Goal: Complete application form

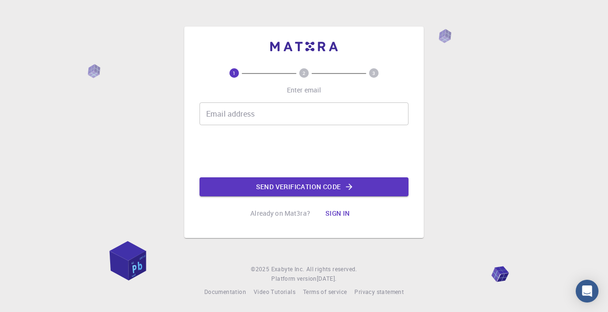
click at [270, 125] on input "Email address" at bounding box center [303, 114] width 209 height 23
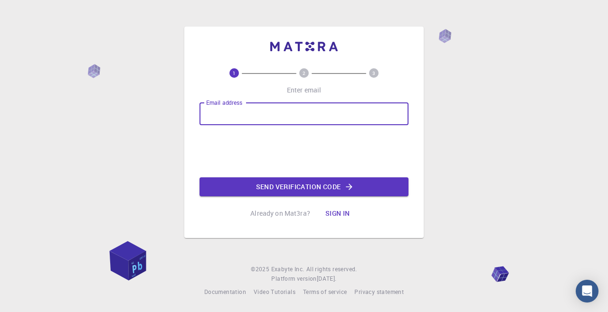
type input "[PERSON_NAME][EMAIL_ADDRESS][PERSON_NAME][DOMAIN_NAME]"
click at [379, 197] on button "Send verification code" at bounding box center [303, 187] width 209 height 19
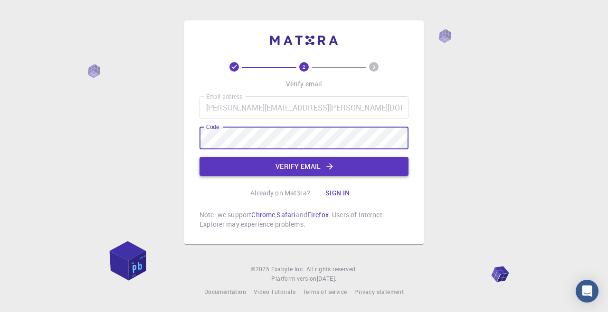
click at [356, 176] on button "Verify email" at bounding box center [303, 166] width 209 height 19
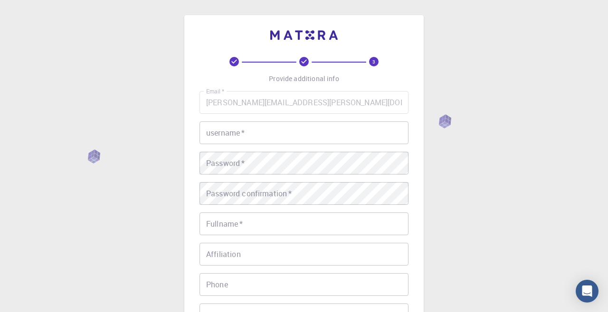
click at [360, 134] on input "username   *" at bounding box center [303, 133] width 209 height 23
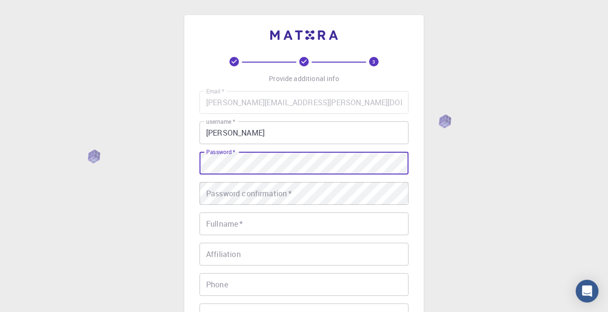
click at [331, 133] on input "giuseppe" at bounding box center [303, 133] width 209 height 23
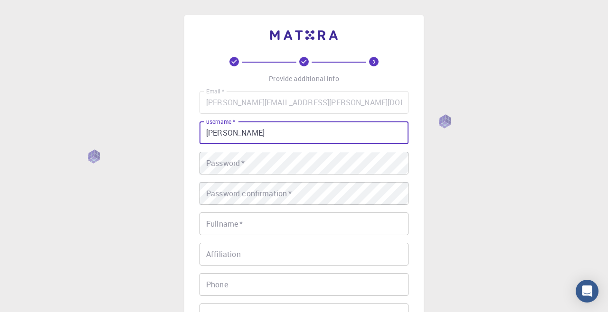
type input "giuseppe_d"
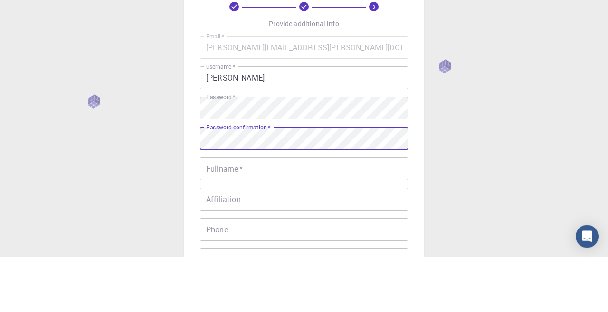
click at [277, 227] on input "Fullname   *" at bounding box center [303, 224] width 209 height 23
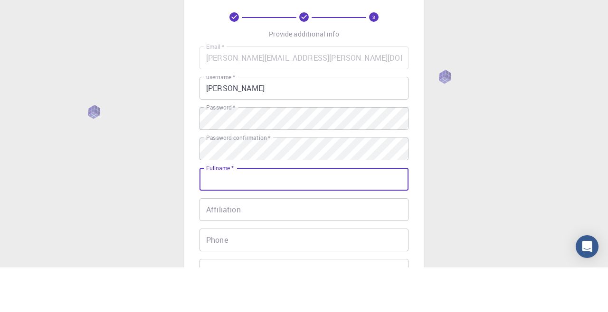
type input "[PERSON_NAME]"
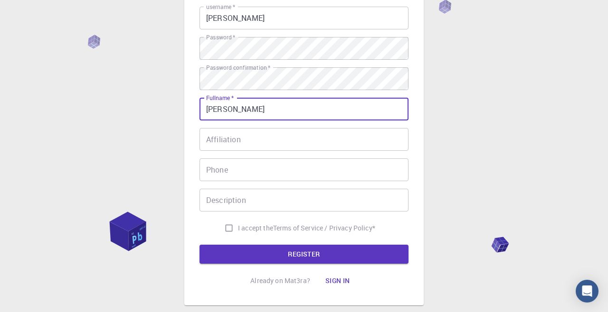
scroll to position [120, 0]
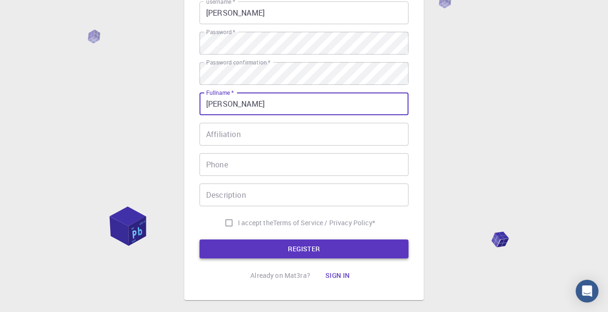
click at [328, 250] on button "REGISTER" at bounding box center [303, 249] width 209 height 19
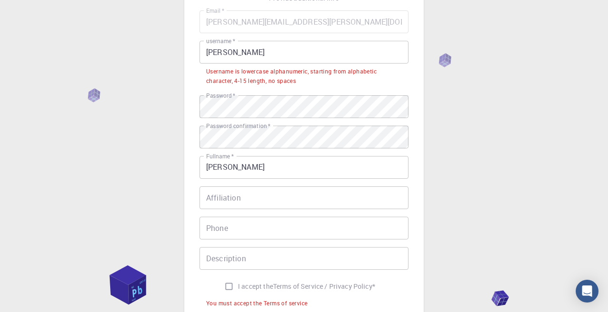
scroll to position [78, 0]
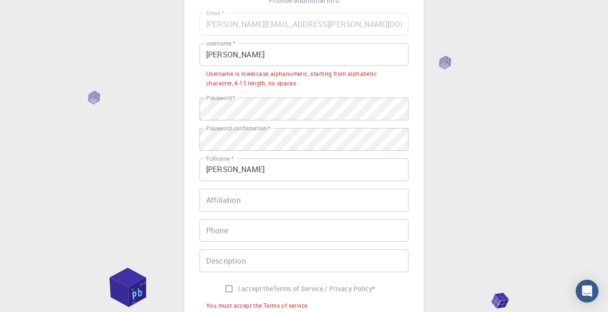
click at [296, 57] on input "giuseppe_d" at bounding box center [303, 54] width 209 height 23
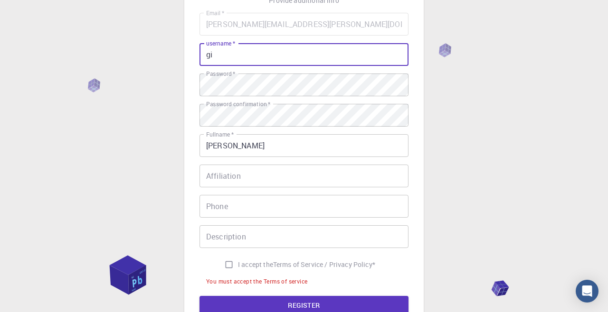
type input "g"
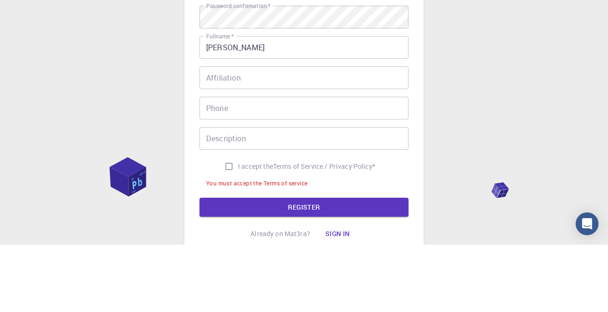
scroll to position [189, 0]
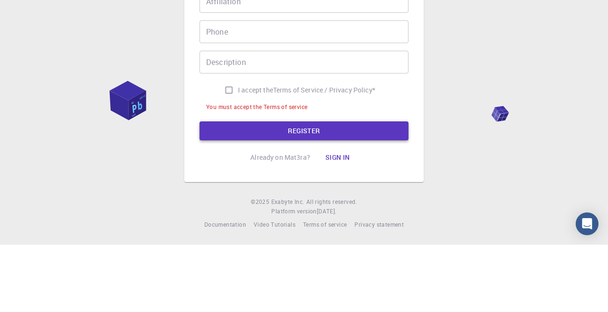
click at [341, 196] on button "REGISTER" at bounding box center [303, 198] width 209 height 19
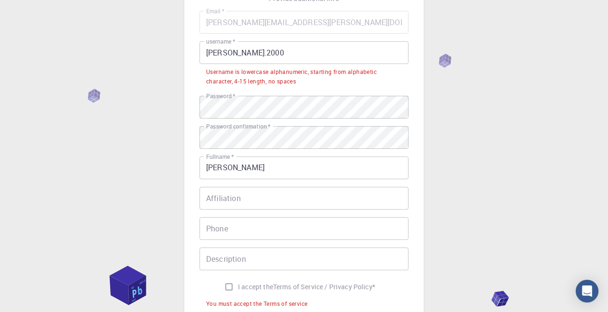
scroll to position [77, 0]
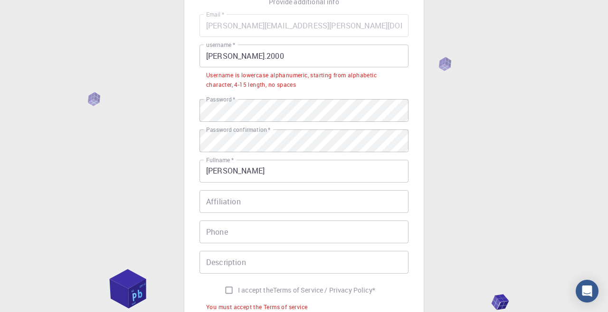
click at [242, 61] on input "Giuseppe.2000" at bounding box center [303, 56] width 209 height 23
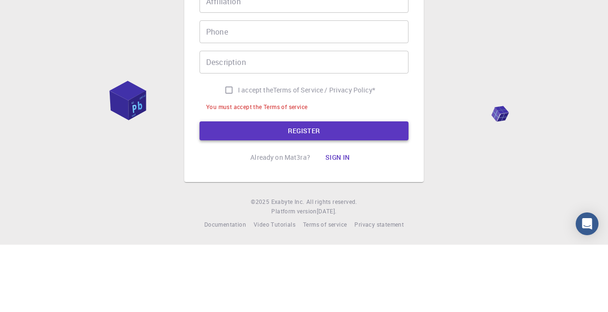
click at [367, 195] on button "REGISTER" at bounding box center [303, 198] width 209 height 19
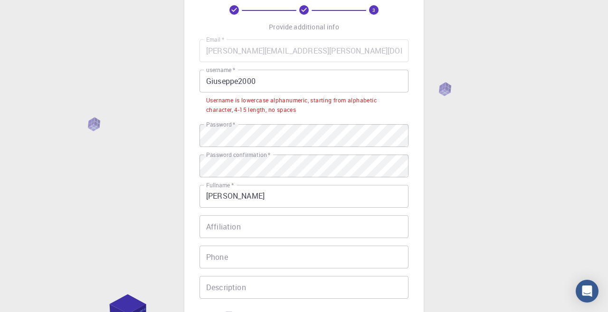
scroll to position [51, 0]
click at [212, 83] on input "Giuseppe2000" at bounding box center [303, 82] width 209 height 23
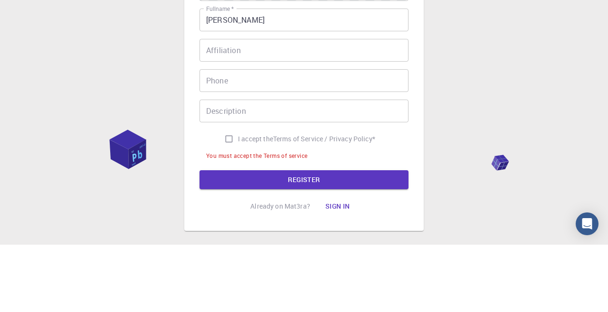
scroll to position [189, 0]
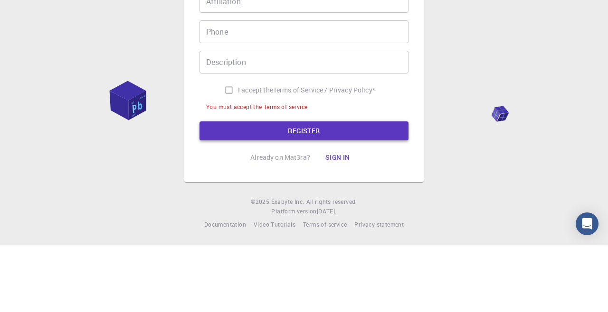
type input "giuseppe2000"
click at [368, 192] on button "REGISTER" at bounding box center [303, 198] width 209 height 19
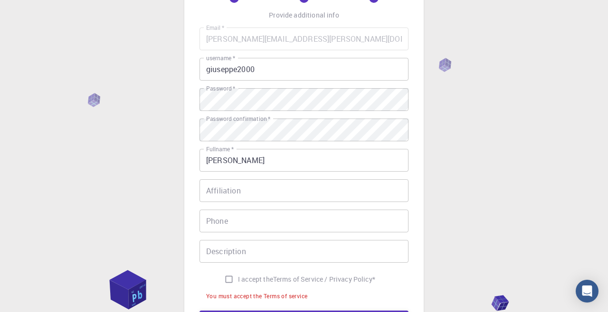
scroll to position [143, 0]
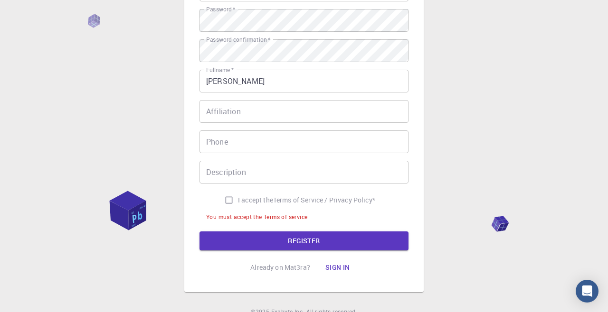
click at [235, 199] on input "I accept the Terms of Service / Privacy Policy *" at bounding box center [229, 200] width 18 height 18
checkbox input "true"
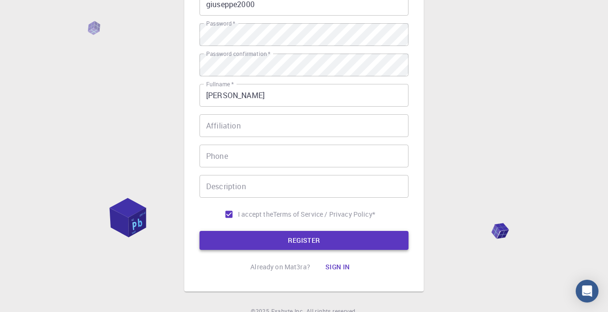
click at [284, 245] on button "REGISTER" at bounding box center [303, 240] width 209 height 19
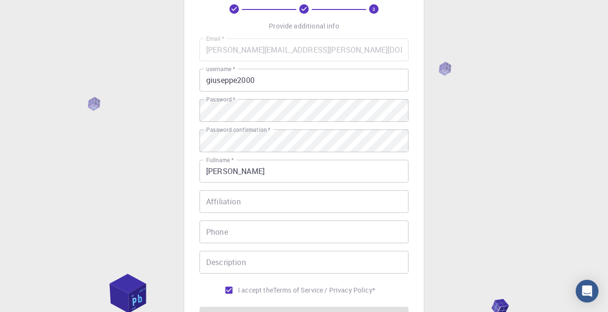
scroll to position [64, 0]
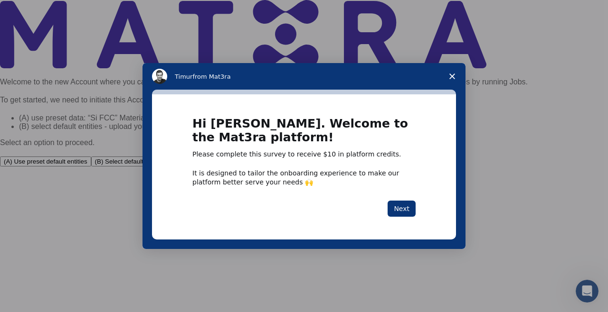
click at [457, 90] on span "Close survey" at bounding box center [452, 76] width 27 height 27
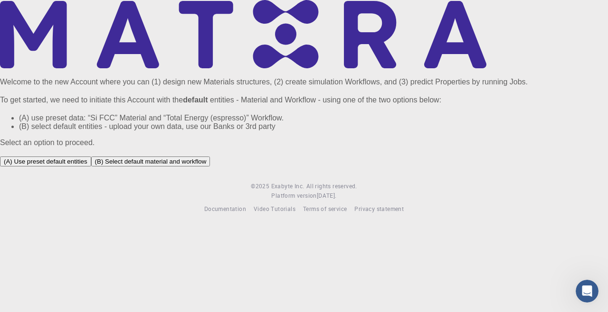
click at [210, 167] on button "(B) Select default material and workflow" at bounding box center [150, 162] width 119 height 10
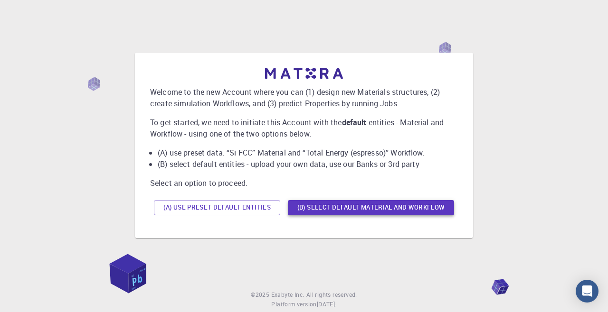
click at [433, 216] on button "(B) Select default material and workflow" at bounding box center [371, 207] width 166 height 15
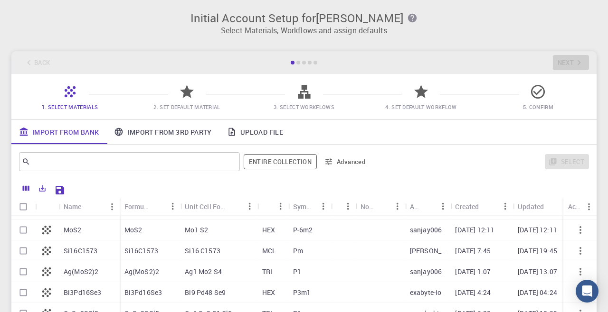
scroll to position [189, 0]
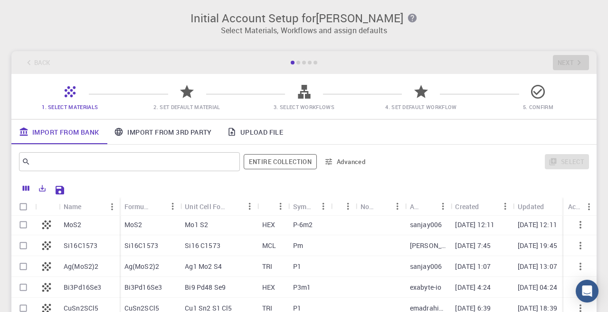
click at [266, 132] on link "Upload File" at bounding box center [254, 132] width 71 height 25
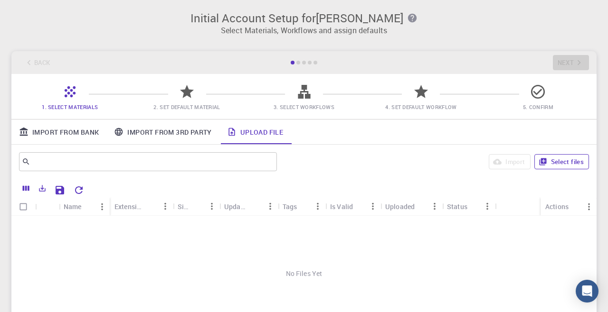
click at [563, 168] on button "Select files" at bounding box center [561, 161] width 55 height 15
click at [577, 167] on button "Select files" at bounding box center [561, 161] width 55 height 15
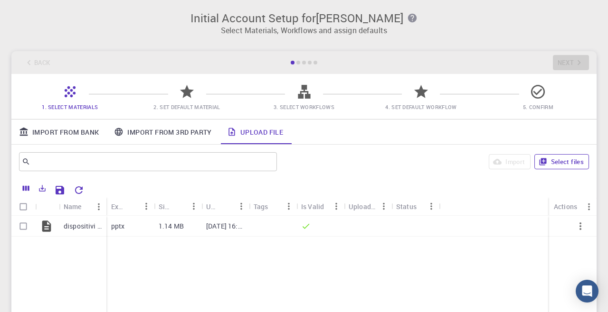
scroll to position [0, 0]
click at [22, 230] on input "Select row" at bounding box center [23, 226] width 18 height 18
checkbox input "true"
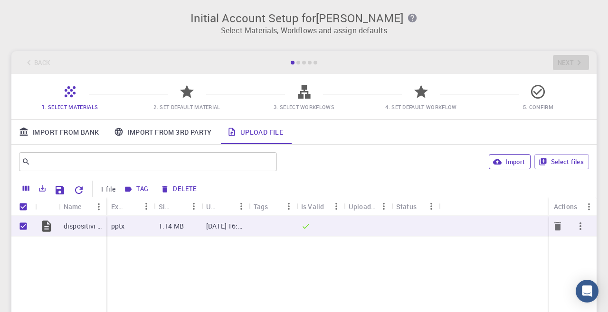
click at [509, 166] on button "Import" at bounding box center [509, 161] width 41 height 15
checkbox input "false"
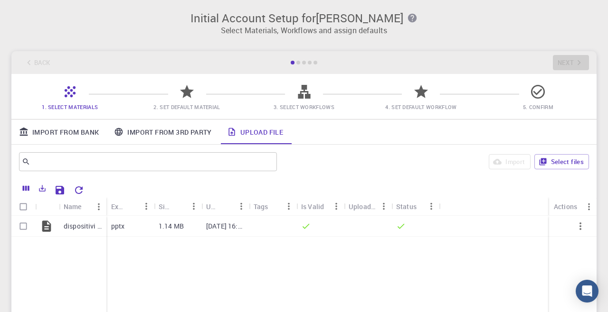
click at [186, 94] on icon at bounding box center [187, 91] width 14 height 13
click at [27, 223] on input "Select row" at bounding box center [23, 226] width 18 height 18
checkbox input "true"
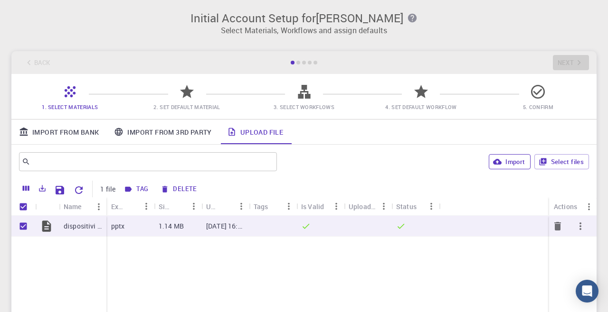
click at [515, 161] on button "Import" at bounding box center [509, 161] width 41 height 15
checkbox input "false"
